Goal: Find specific page/section: Find specific page/section

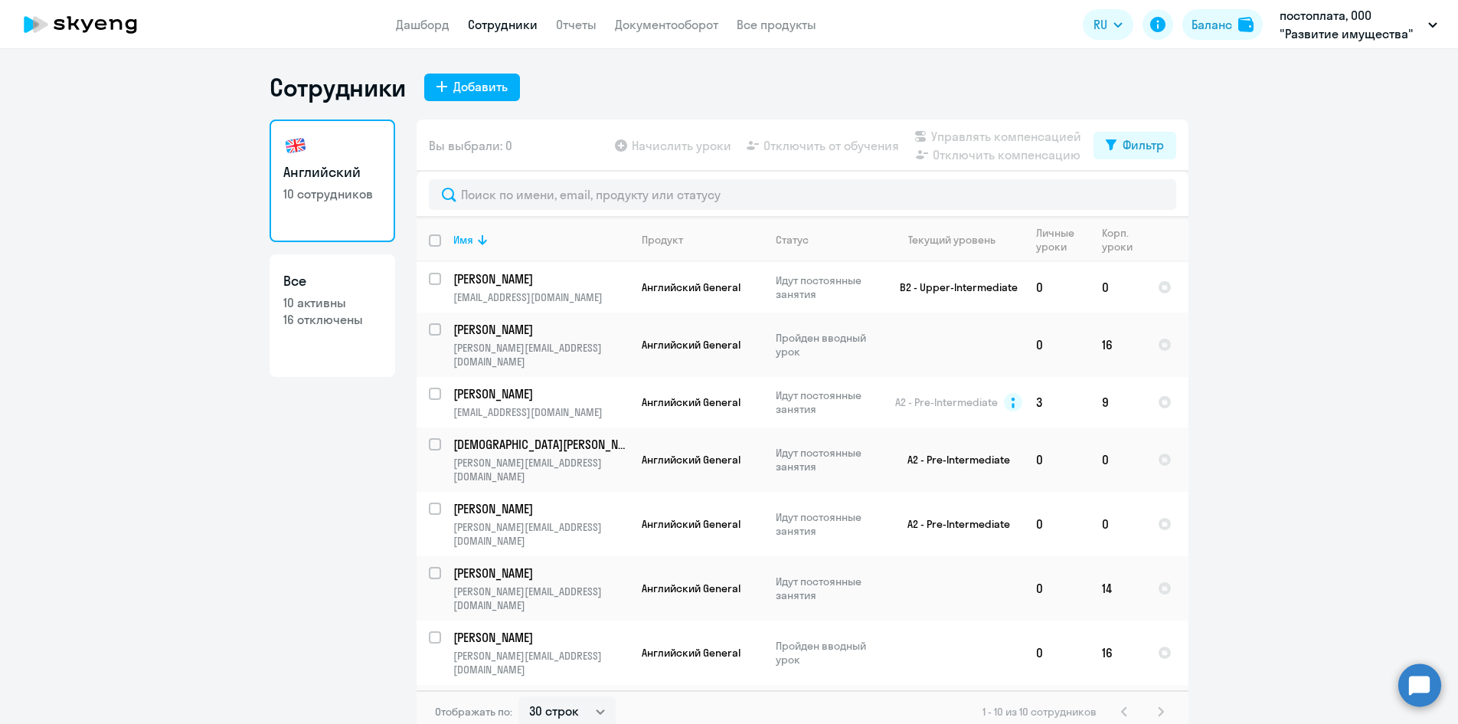
select select "30"
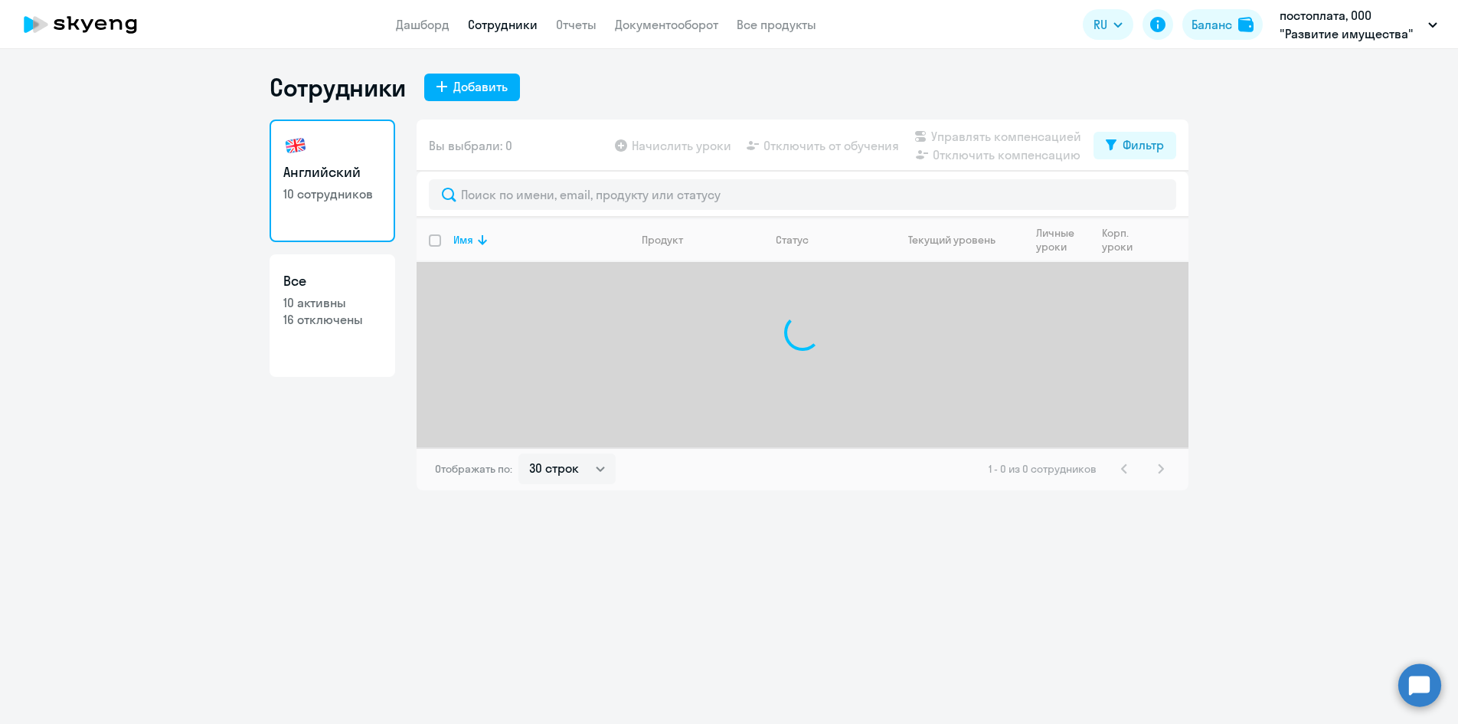
select select "30"
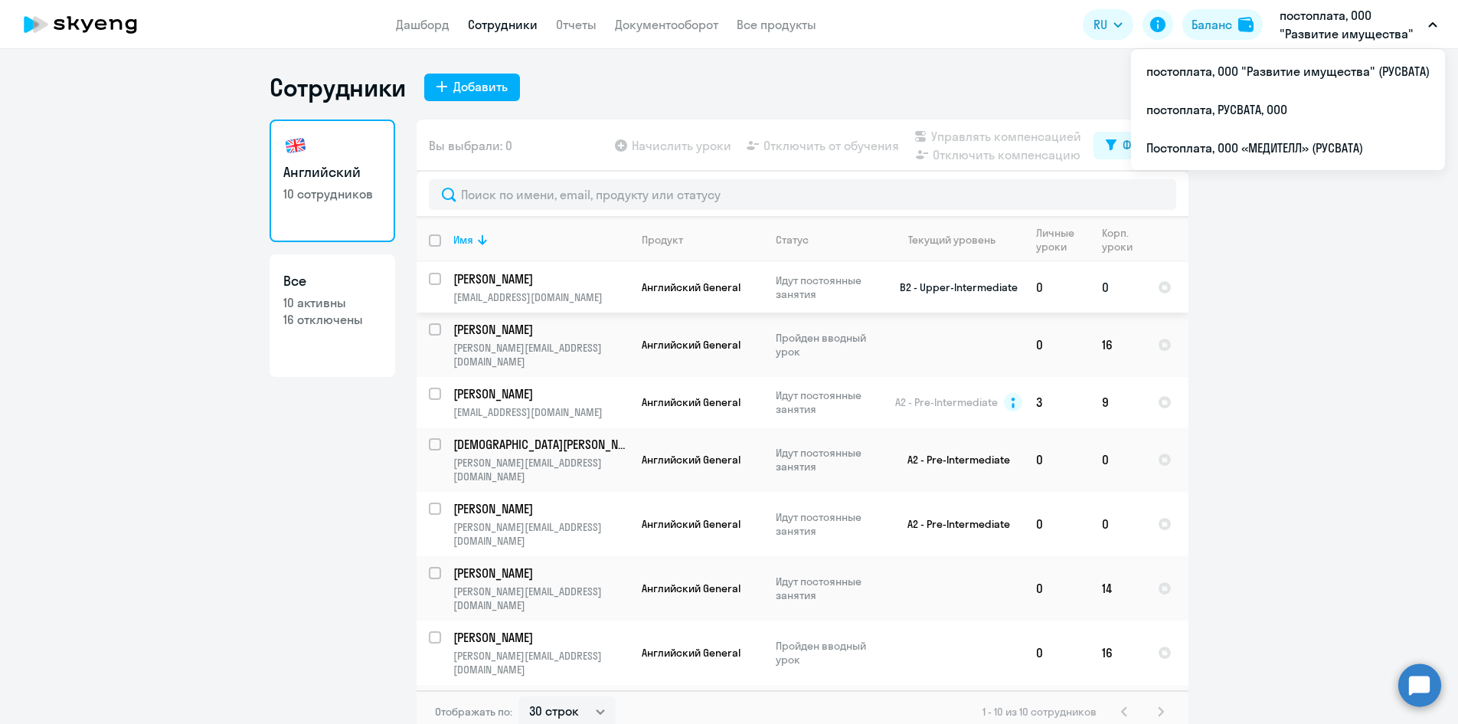
click at [532, 300] on p "[EMAIL_ADDRESS][DOMAIN_NAME]" at bounding box center [540, 297] width 175 height 14
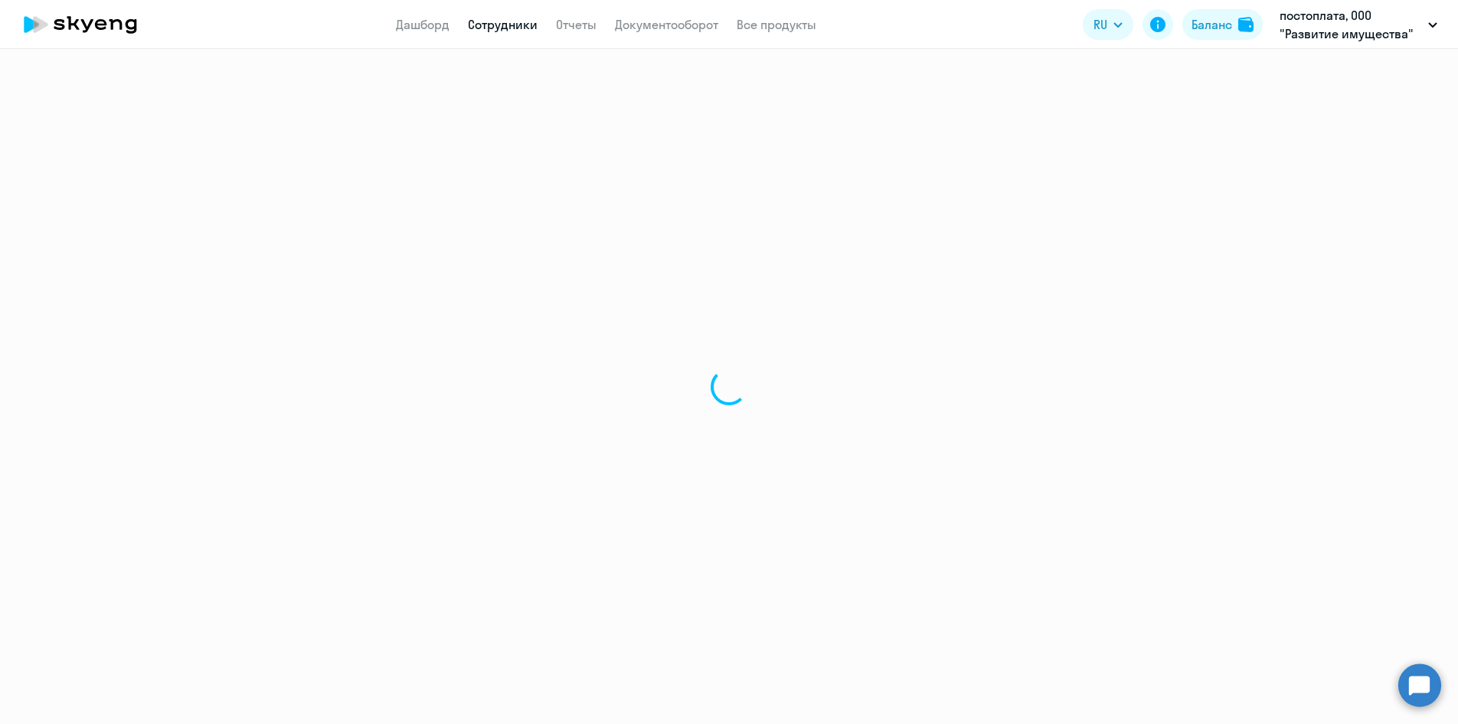
select select "english"
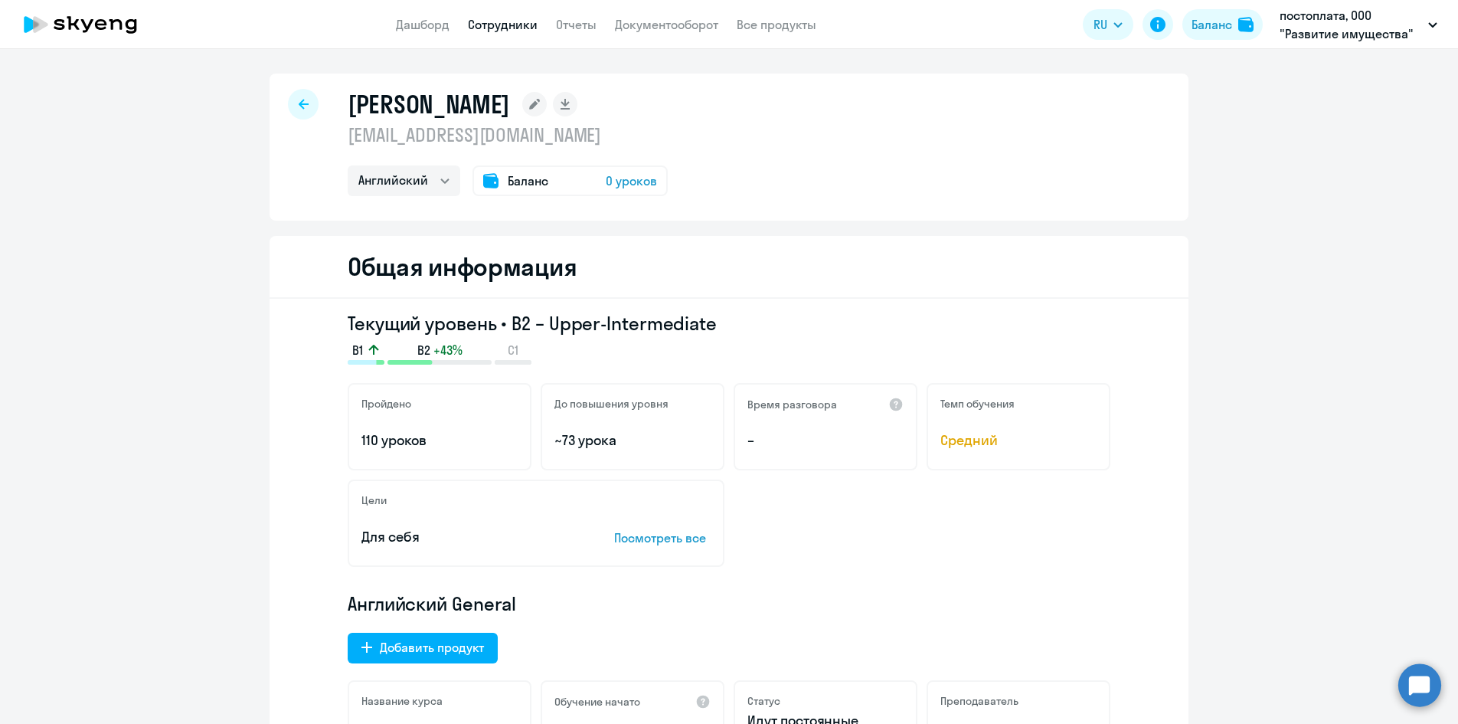
select select "30"
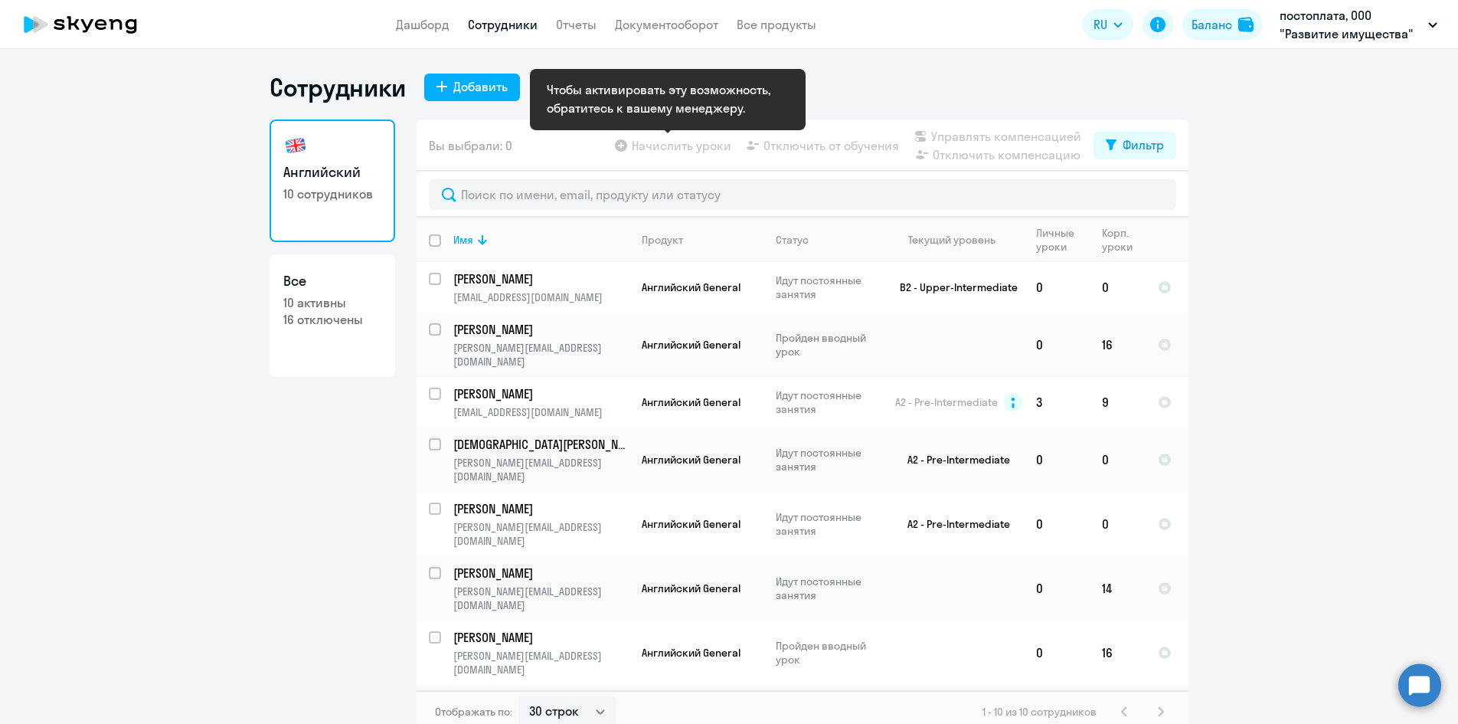
click at [667, 146] on app-table-action-button "Начислить уроки" at bounding box center [671, 145] width 119 height 18
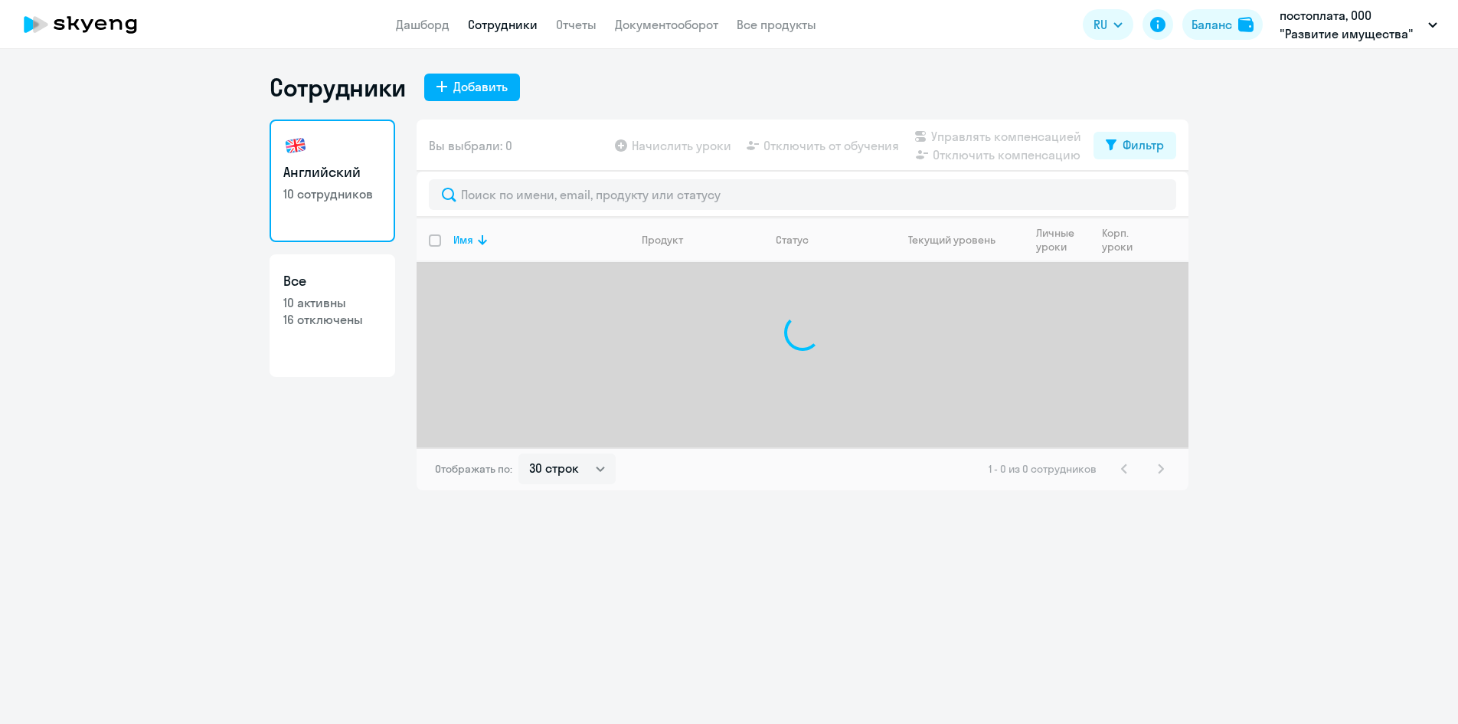
select select "30"
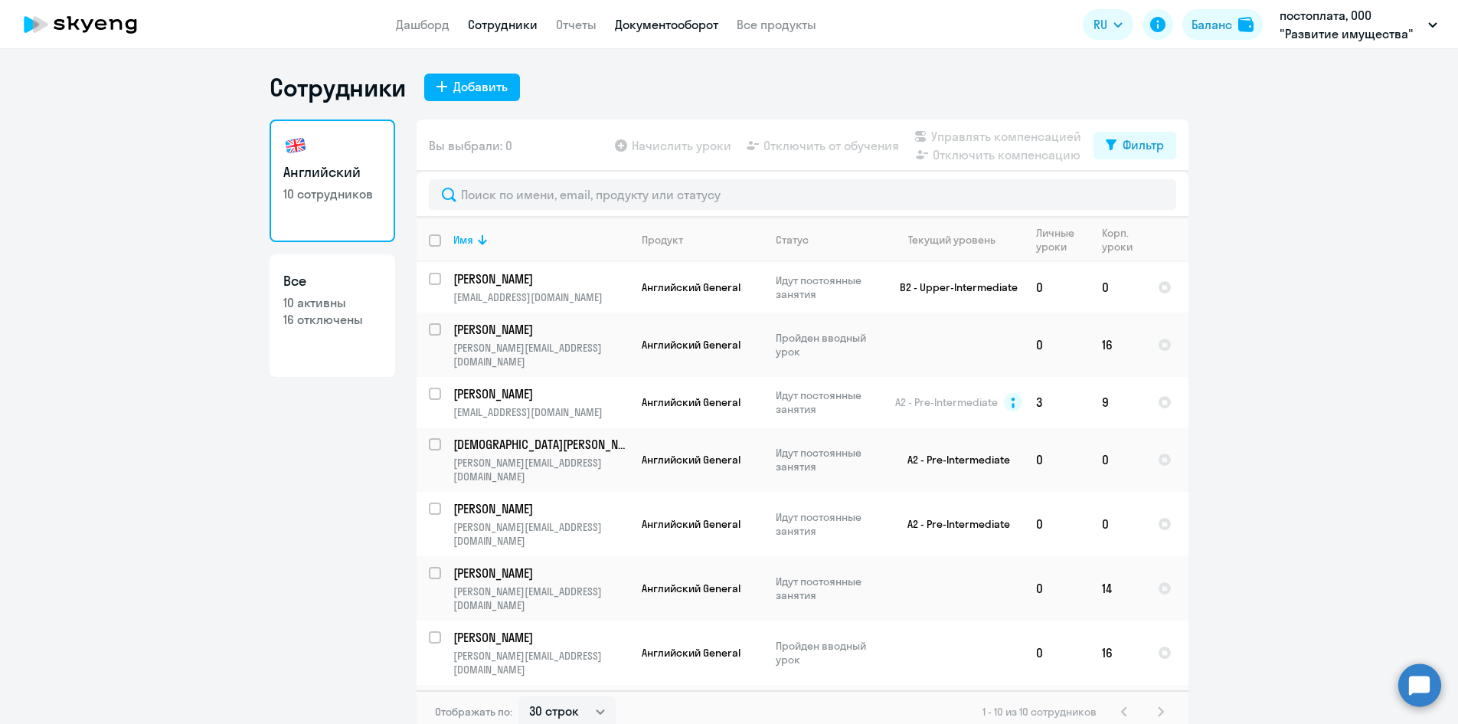
click at [652, 27] on link "Документооборот" at bounding box center [666, 24] width 103 height 15
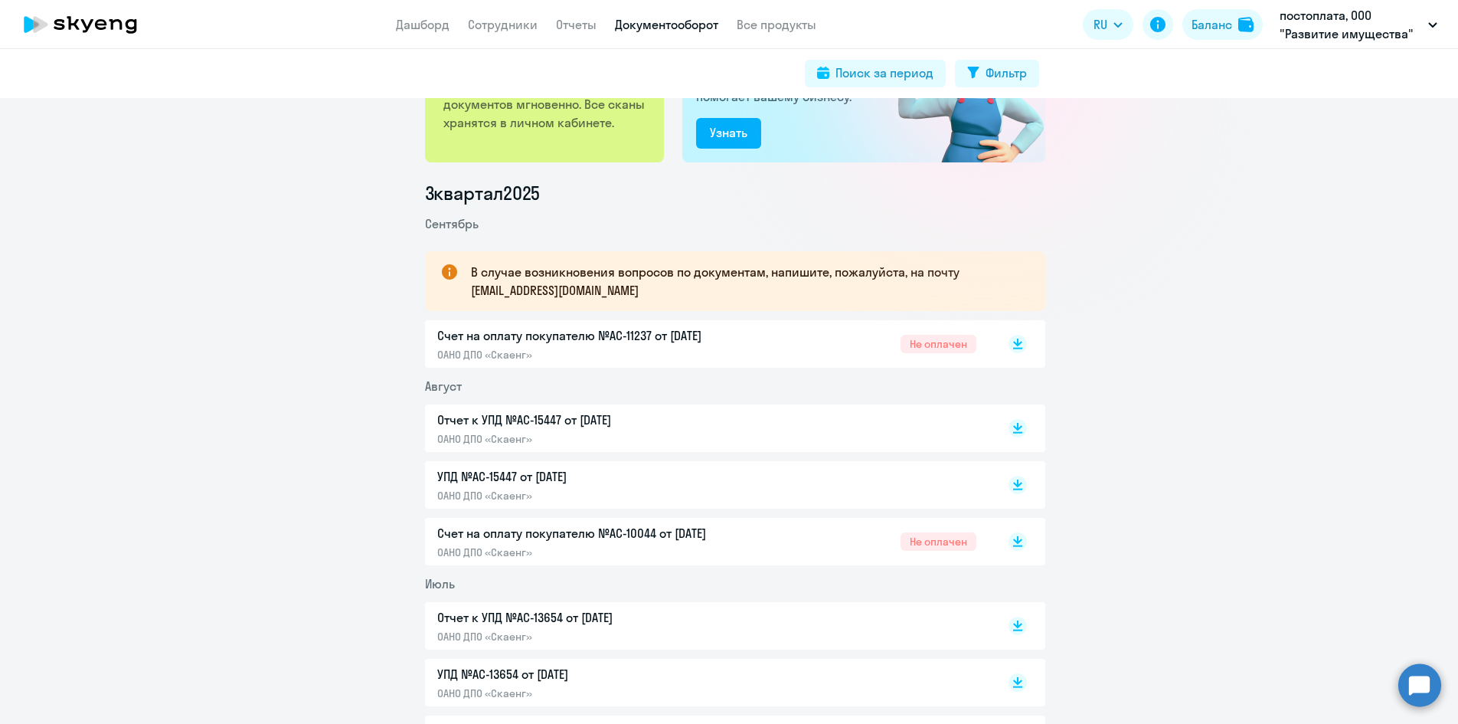
scroll to position [230, 0]
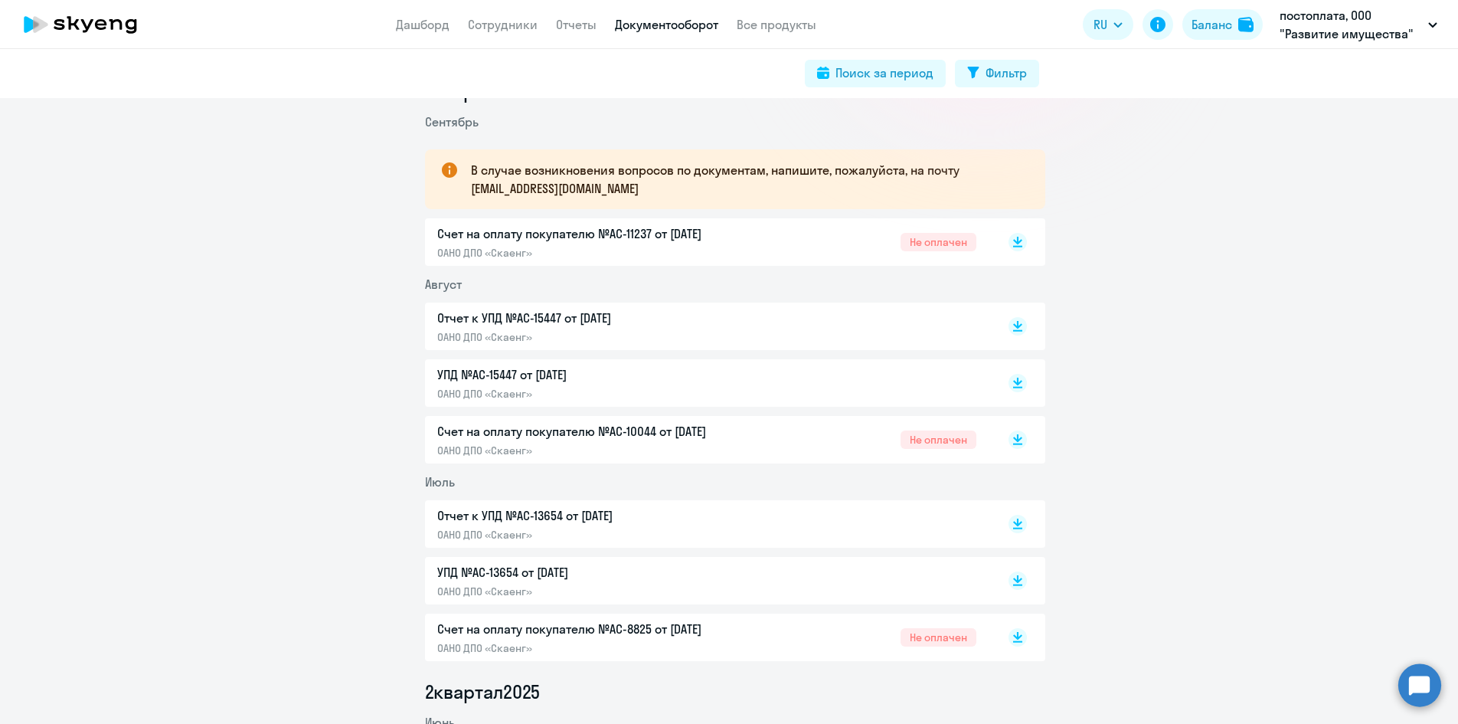
click at [516, 239] on p "Счет на оплату покупателю №AC-11237 от 02.09.2025" at bounding box center [598, 233] width 322 height 18
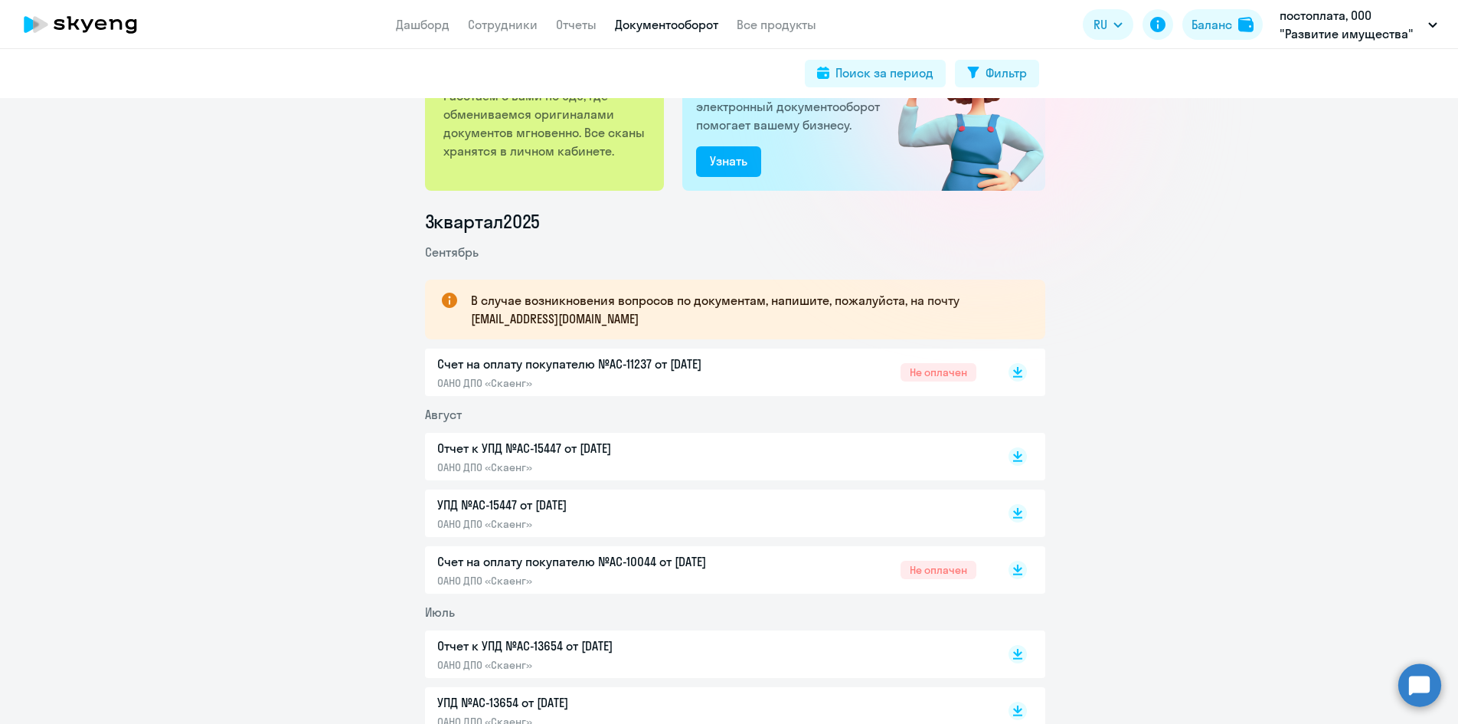
scroll to position [77, 0]
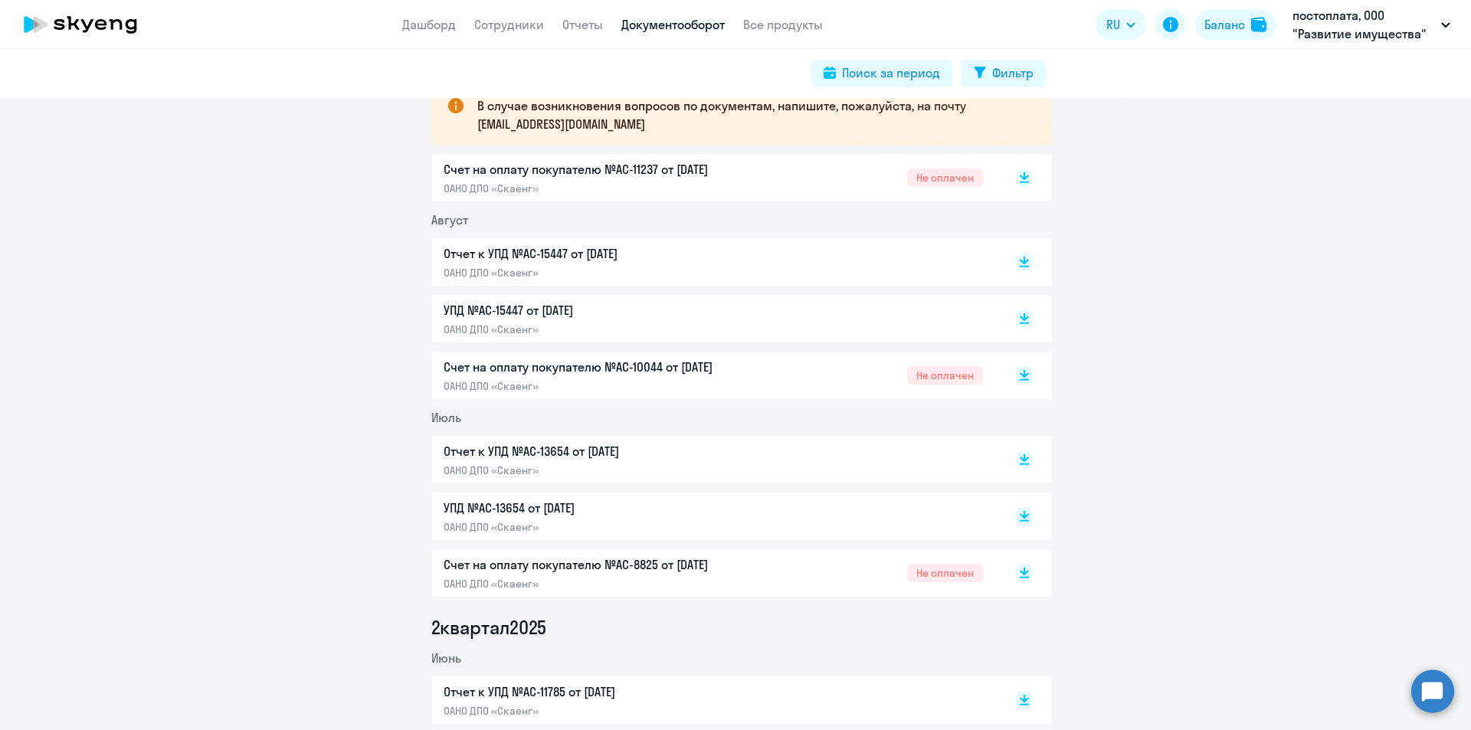
scroll to position [306, 0]
